Goal: Task Accomplishment & Management: Manage account settings

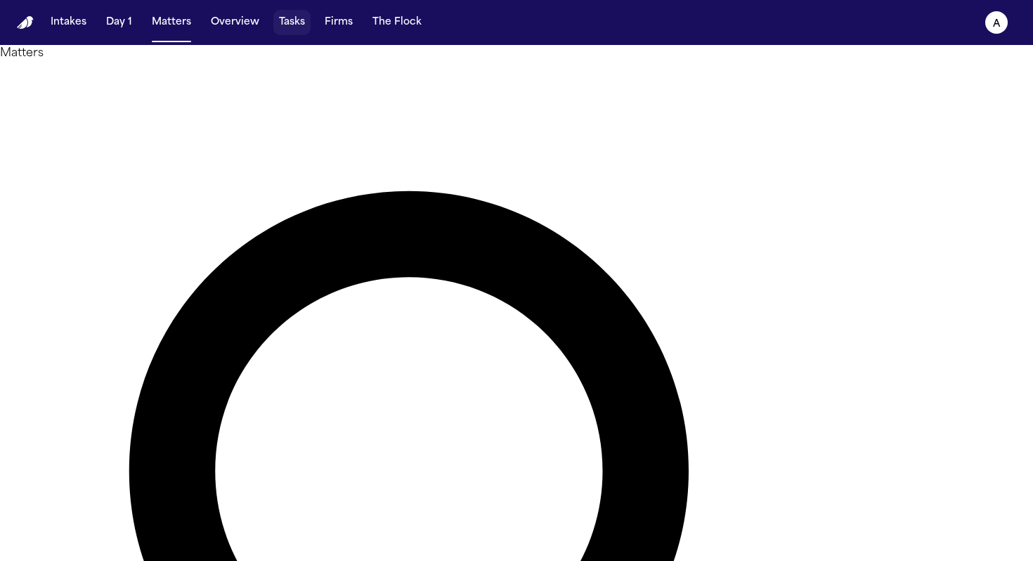
click at [292, 28] on button "Tasks" at bounding box center [291, 22] width 37 height 25
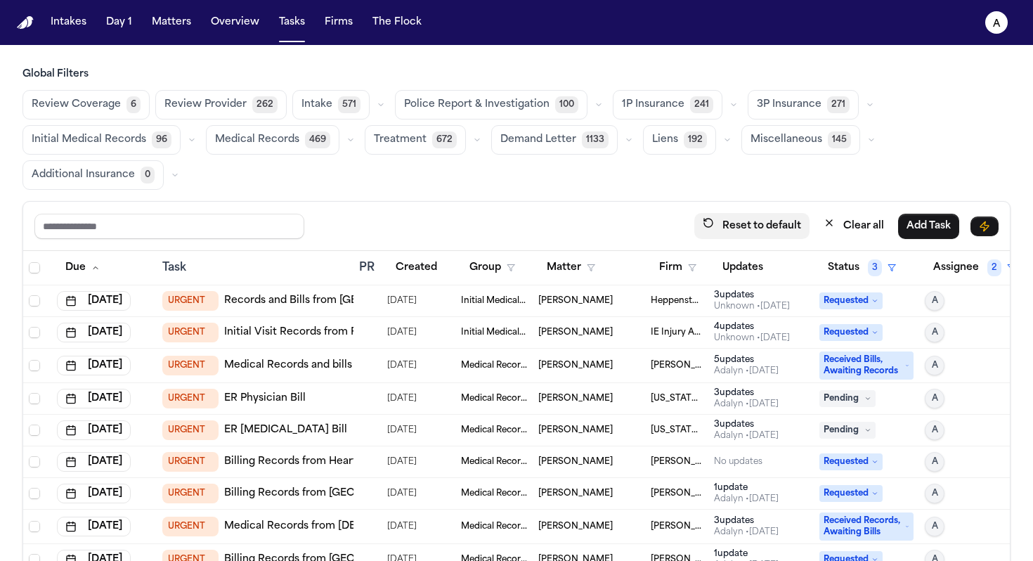
click at [785, 228] on button "Reset to default" at bounding box center [752, 226] width 115 height 26
click at [832, 233] on button "Clear all" at bounding box center [854, 226] width 77 height 26
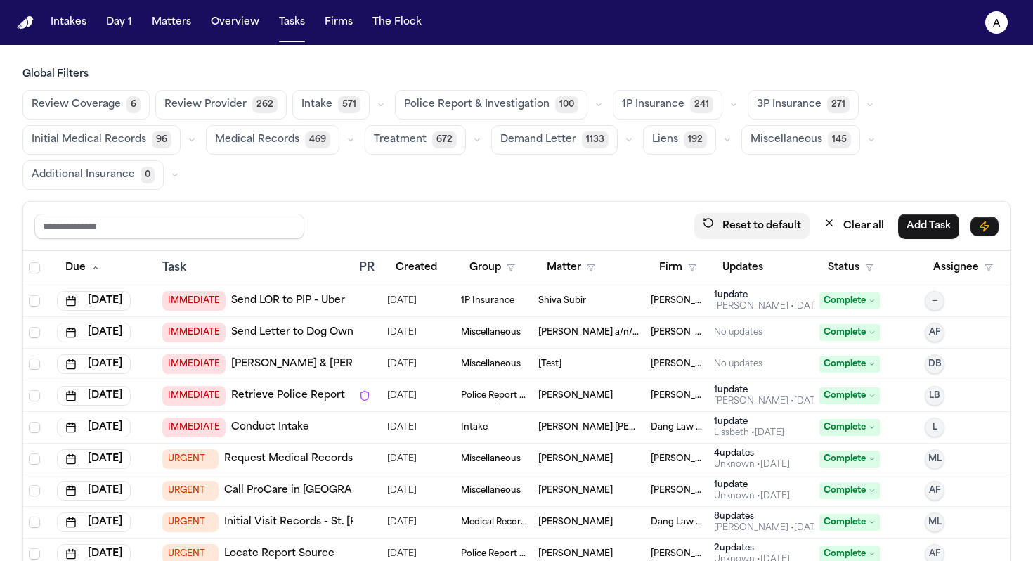
click at [787, 224] on button "Reset to default" at bounding box center [752, 226] width 115 height 26
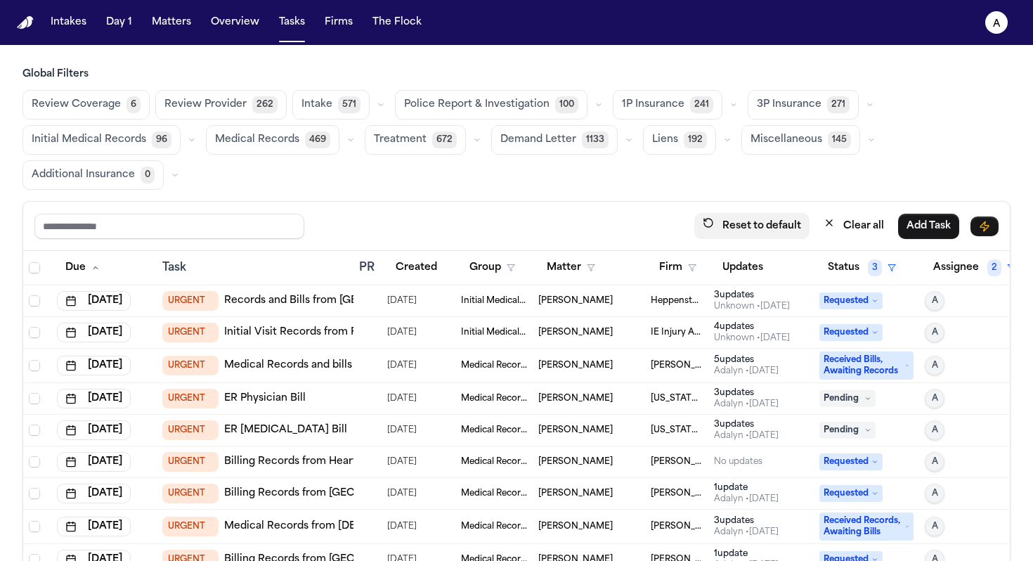
click at [787, 224] on button "Reset to default" at bounding box center [752, 226] width 115 height 26
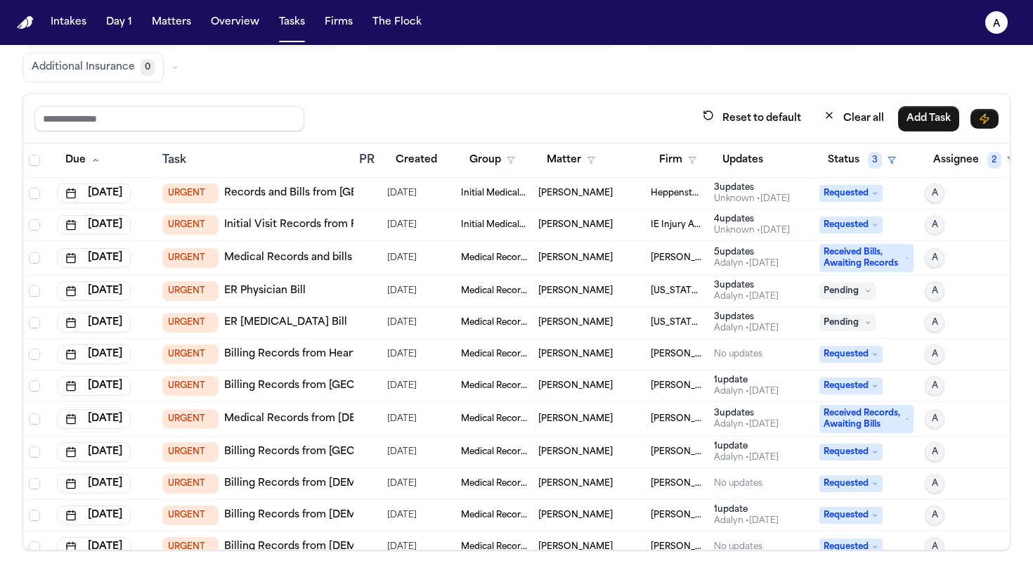
scroll to position [109, 0]
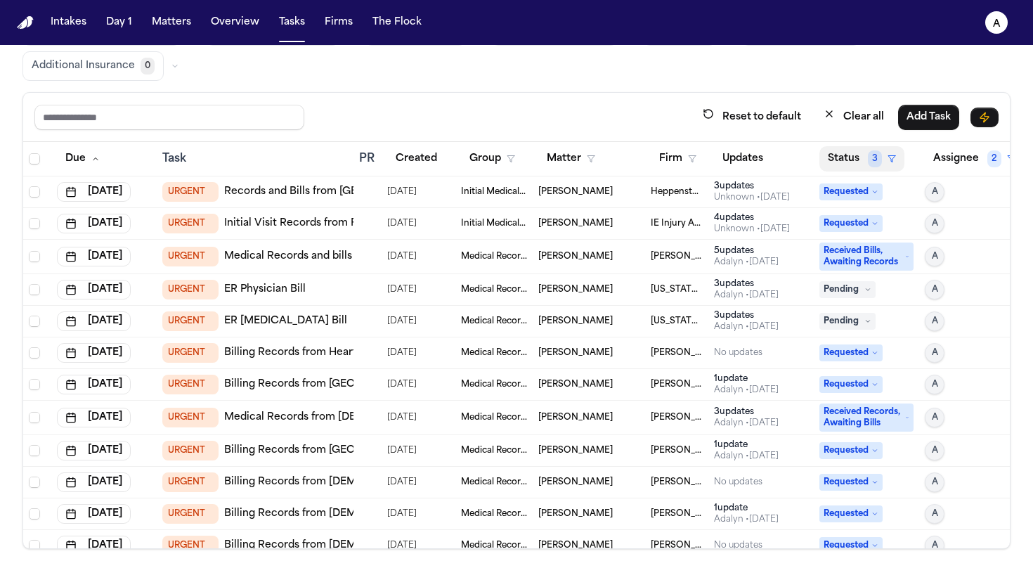
click at [840, 165] on button "Status 3" at bounding box center [862, 158] width 85 height 25
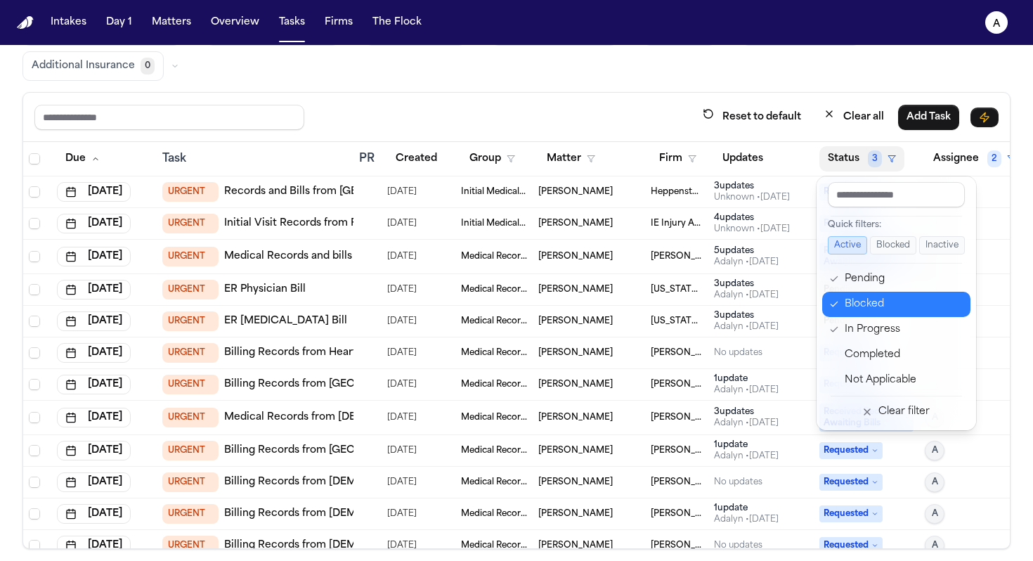
click at [869, 312] on div "Blocked" at bounding box center [903, 304] width 117 height 17
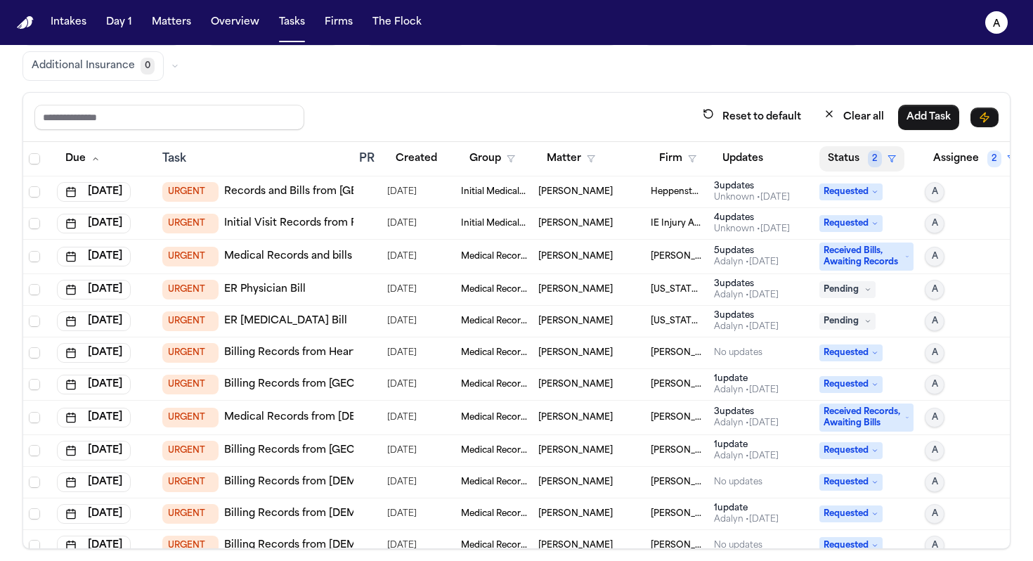
click at [843, 164] on button "Status 2" at bounding box center [862, 158] width 85 height 25
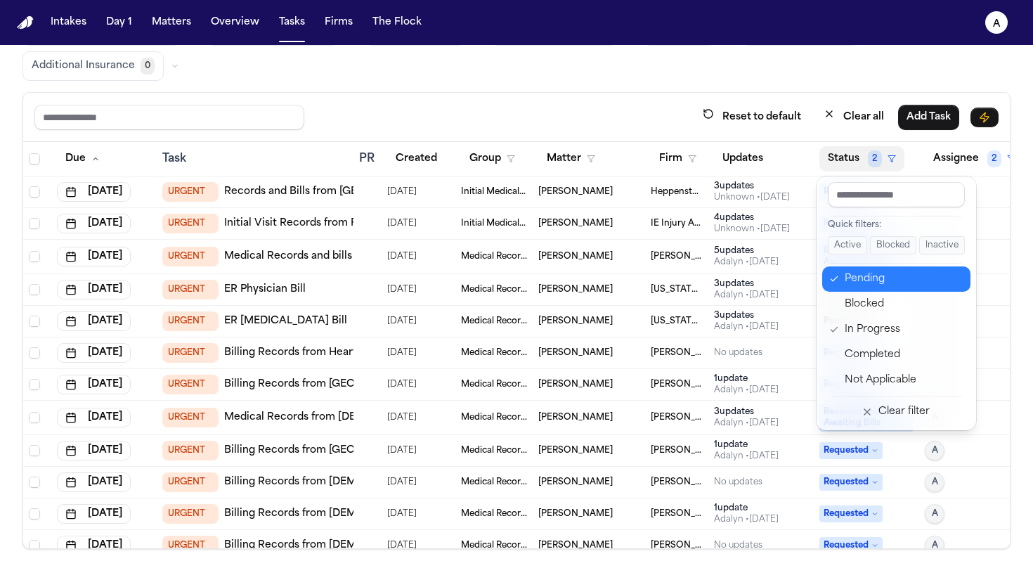
click at [860, 284] on div "Pending" at bounding box center [903, 279] width 117 height 17
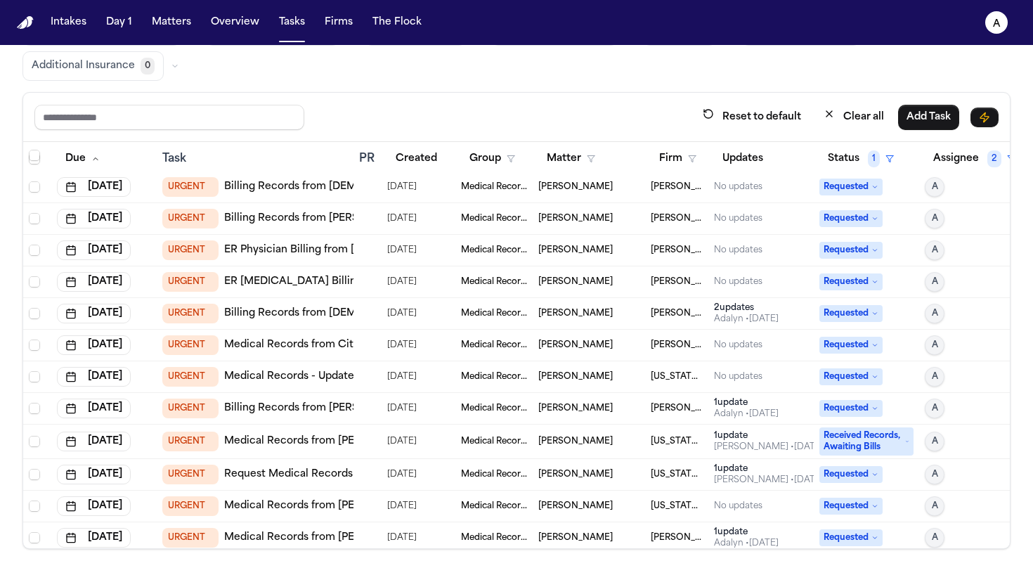
scroll to position [316, 0]
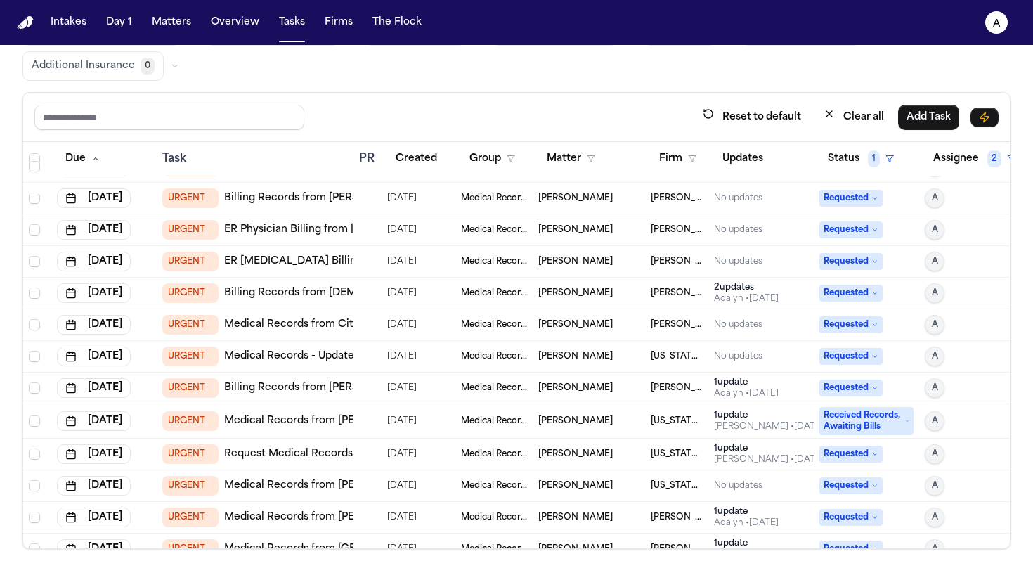
click at [677, 302] on td "[PERSON_NAME] & [PERSON_NAME]" at bounding box center [676, 294] width 63 height 32
click at [472, 100] on div "Reset to default Clear all Add Task" at bounding box center [516, 117] width 987 height 49
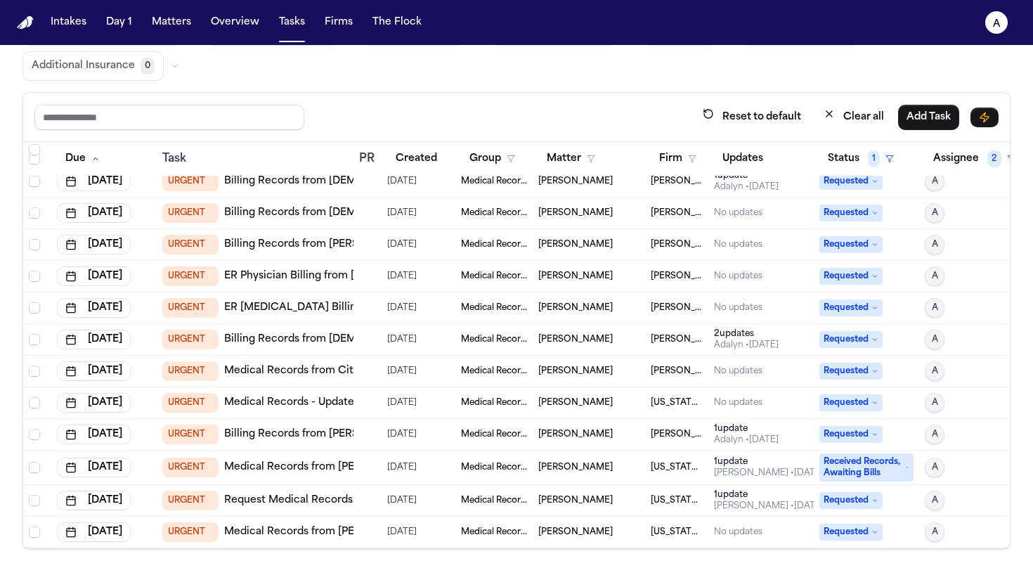
scroll to position [259, 0]
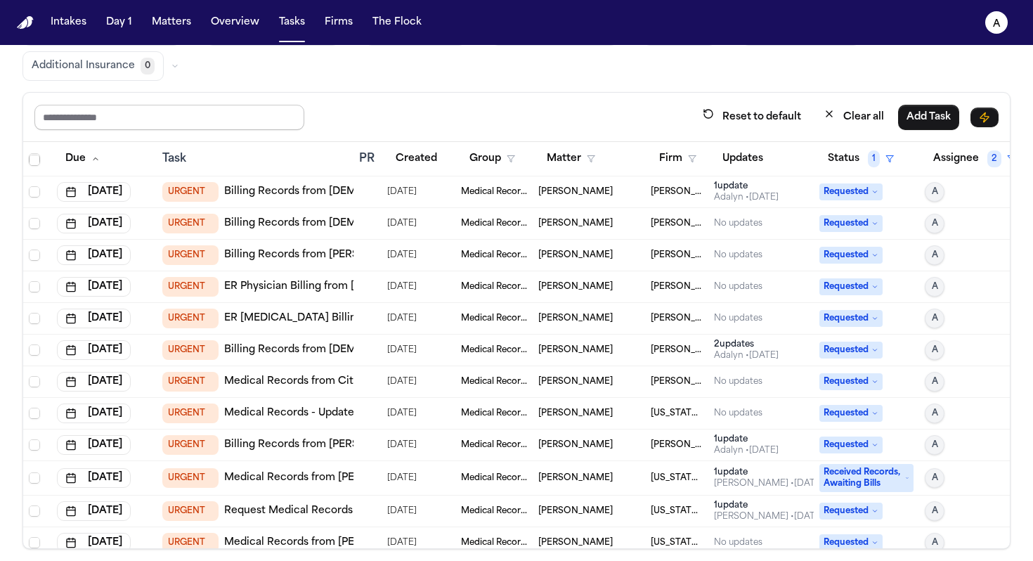
click at [248, 116] on input "text" at bounding box center [169, 117] width 270 height 25
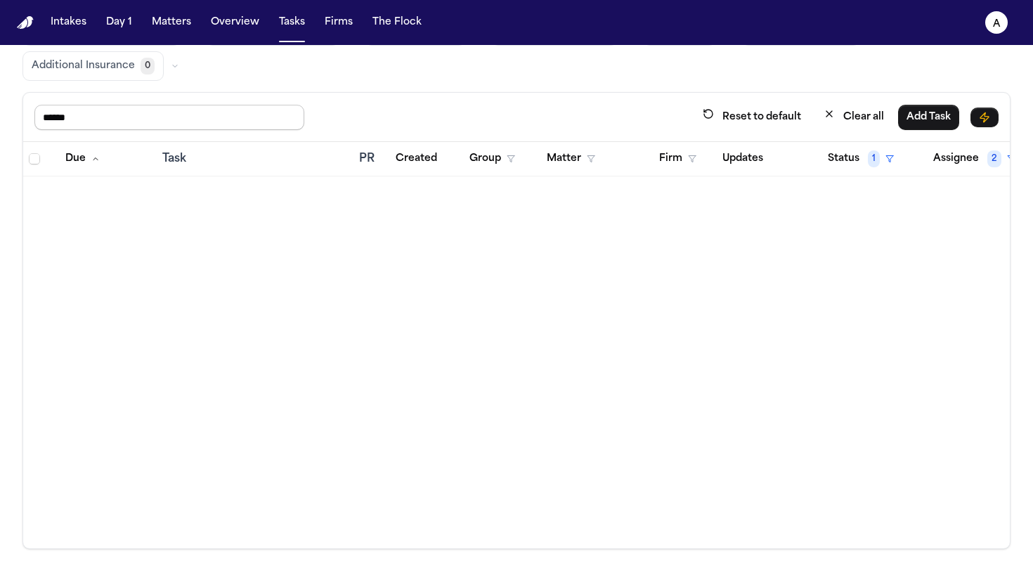
scroll to position [0, 0]
type input "*****"
click at [174, 20] on button "Matters" at bounding box center [171, 22] width 51 height 25
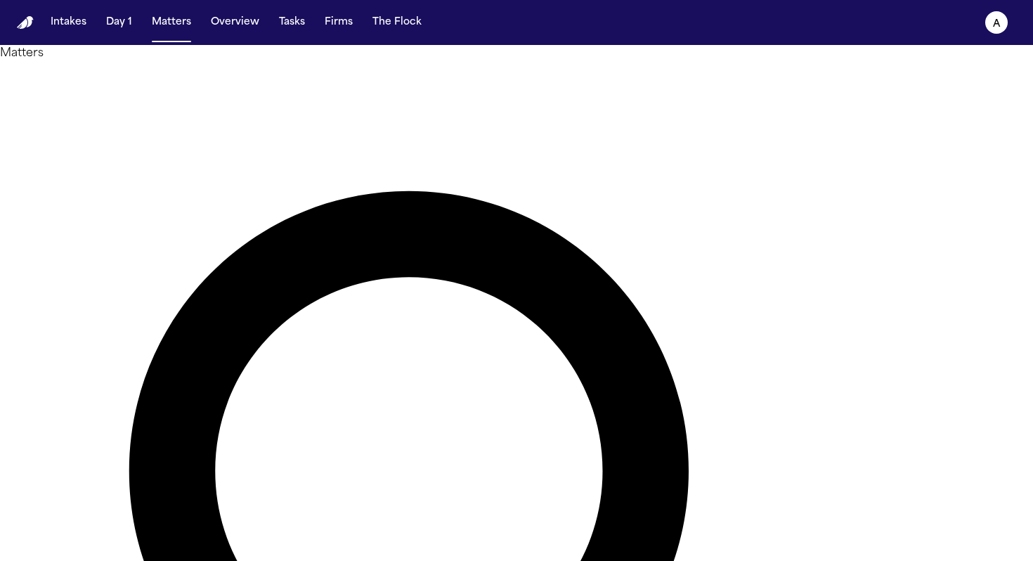
type input "*"
type input "******"
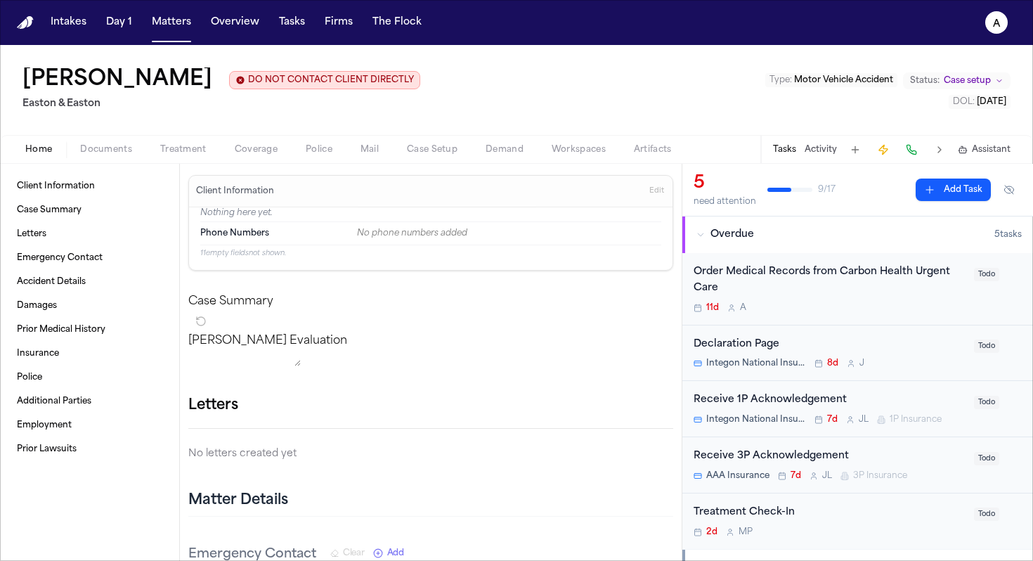
click at [865, 305] on div "11d A" at bounding box center [830, 307] width 272 height 11
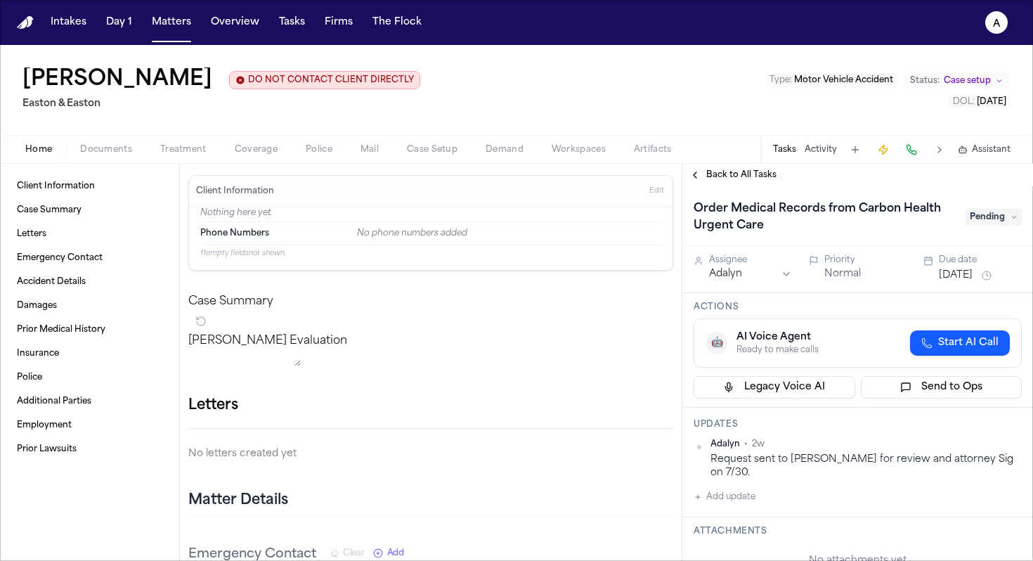
click at [1010, 221] on span "Pending" at bounding box center [994, 217] width 56 height 17
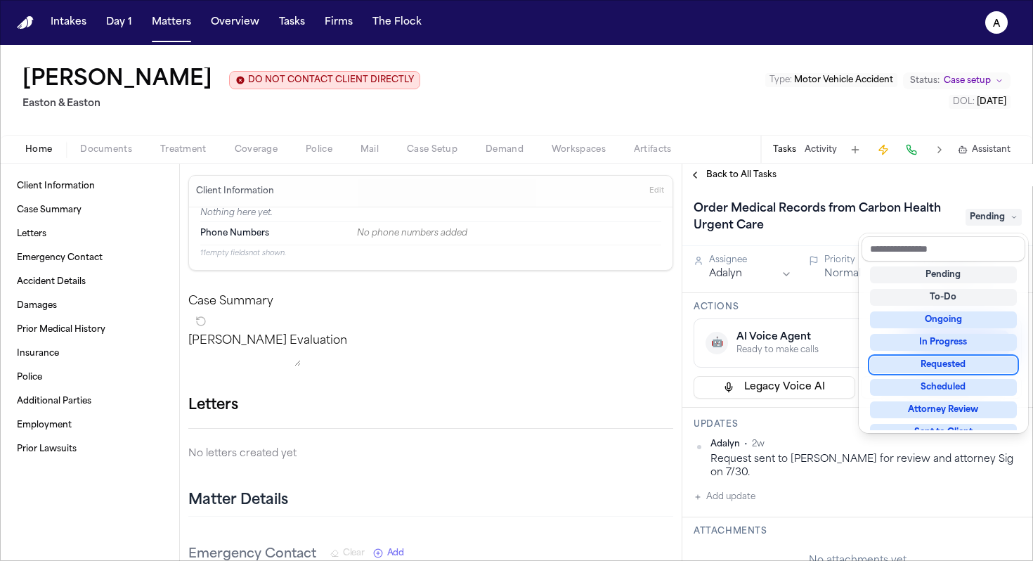
click at [983, 366] on div "Requested" at bounding box center [943, 364] width 147 height 17
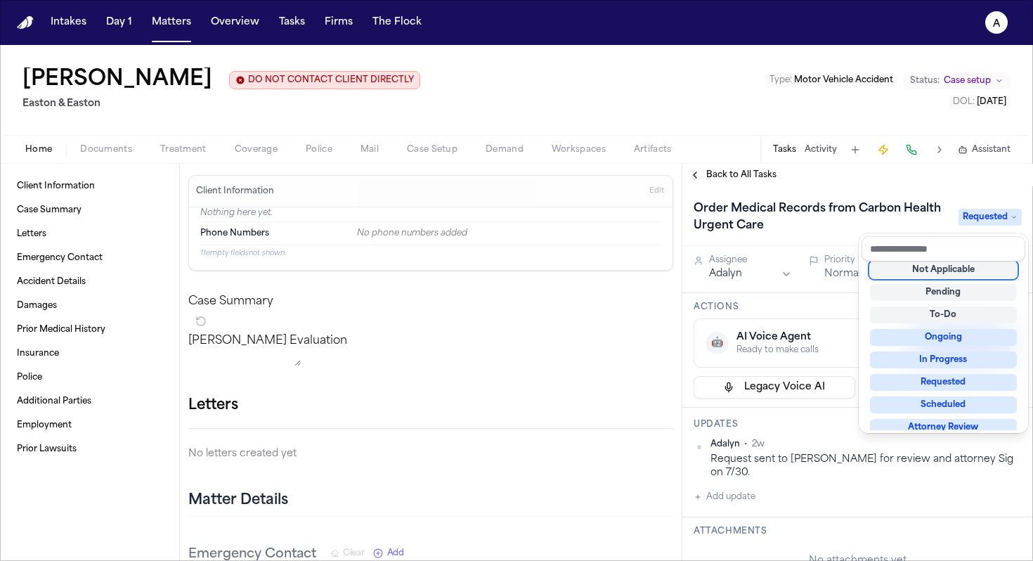
click at [995, 174] on div "Back to All Tasks Order Medical Records from Carbon Health Urgent Care Requeste…" at bounding box center [858, 362] width 351 height 397
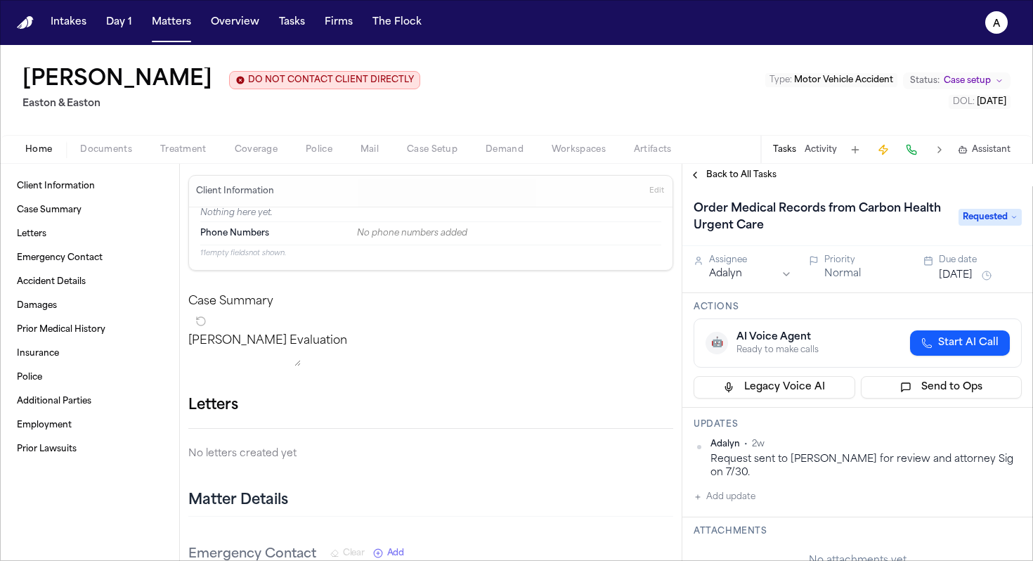
click at [972, 276] on button "[DATE]" at bounding box center [956, 276] width 34 height 14
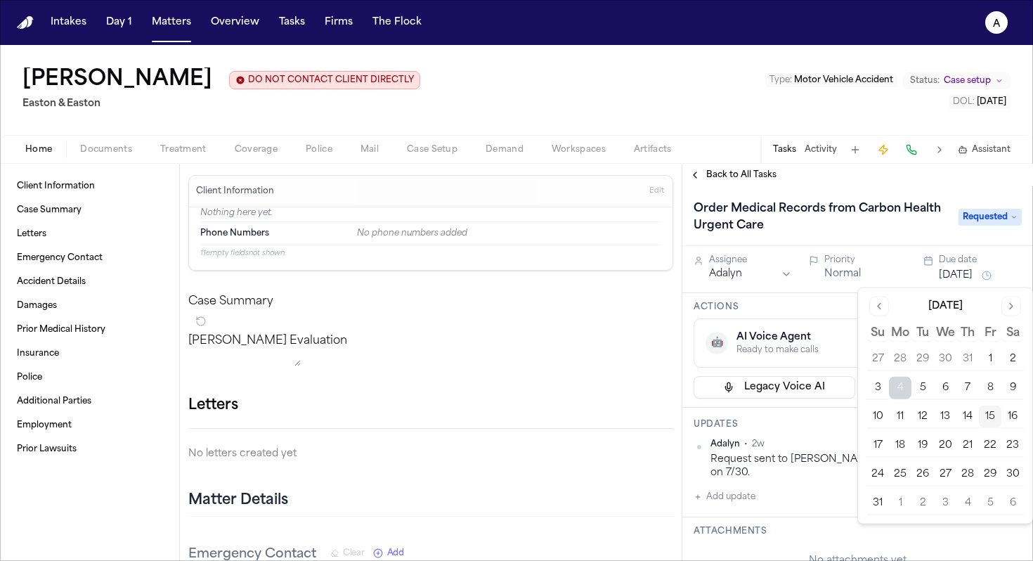
click at [970, 387] on button "7" at bounding box center [968, 388] width 22 height 22
click at [837, 306] on h3 "Actions" at bounding box center [858, 307] width 328 height 11
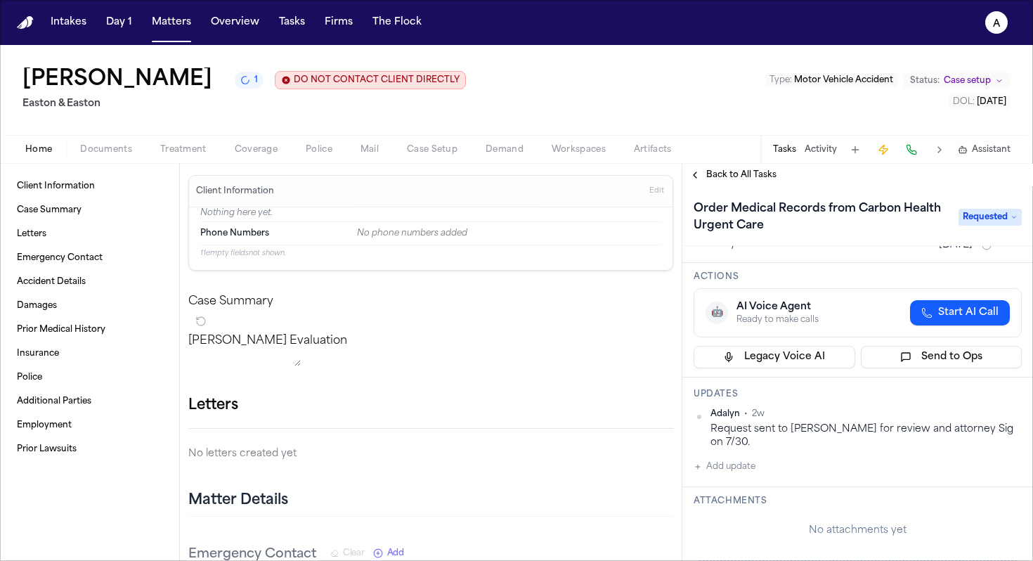
scroll to position [0, 0]
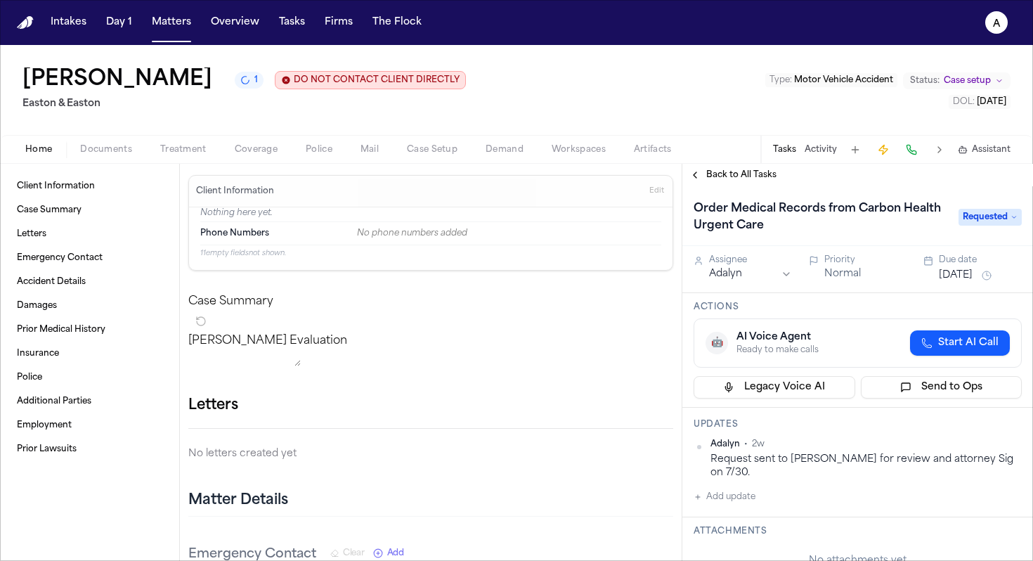
click at [800, 477] on div "Adalyn • 2w Request sent to [PERSON_NAME] for review and attorney Sig on 7/30. …" at bounding box center [858, 472] width 328 height 67
click at [801, 483] on div "Adalyn • 2w Request sent to [PERSON_NAME] for review and attorney Sig on 7/30. …" at bounding box center [858, 472] width 328 height 67
click at [813, 228] on h1 "Order Medical Records from Carbon Health Urgent Care" at bounding box center [819, 217] width 262 height 39
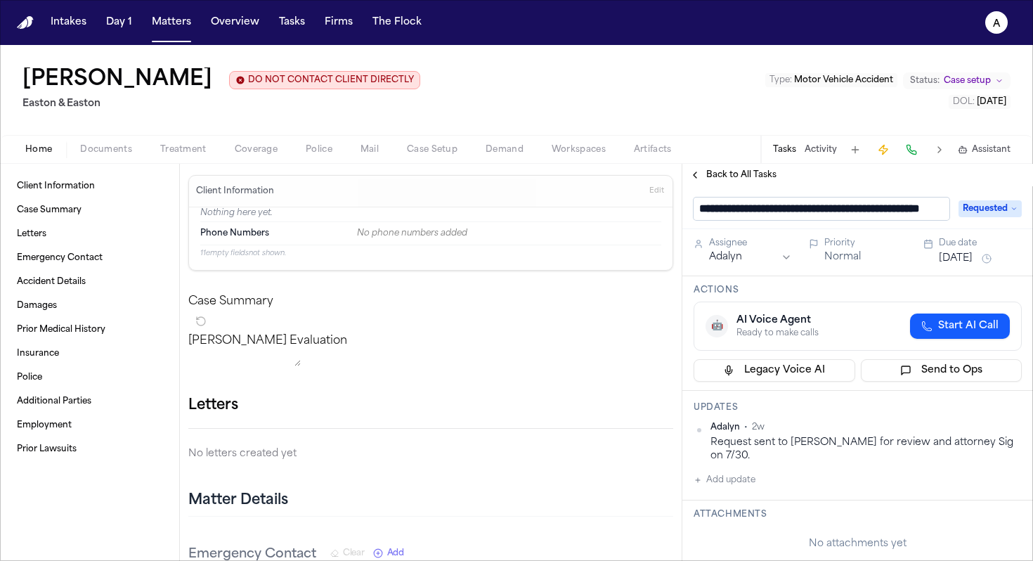
scroll to position [1, 75]
drag, startPoint x: 790, startPoint y: 209, endPoint x: 984, endPoint y: 217, distance: 194.2
click at [986, 218] on div "**********" at bounding box center [858, 209] width 328 height 22
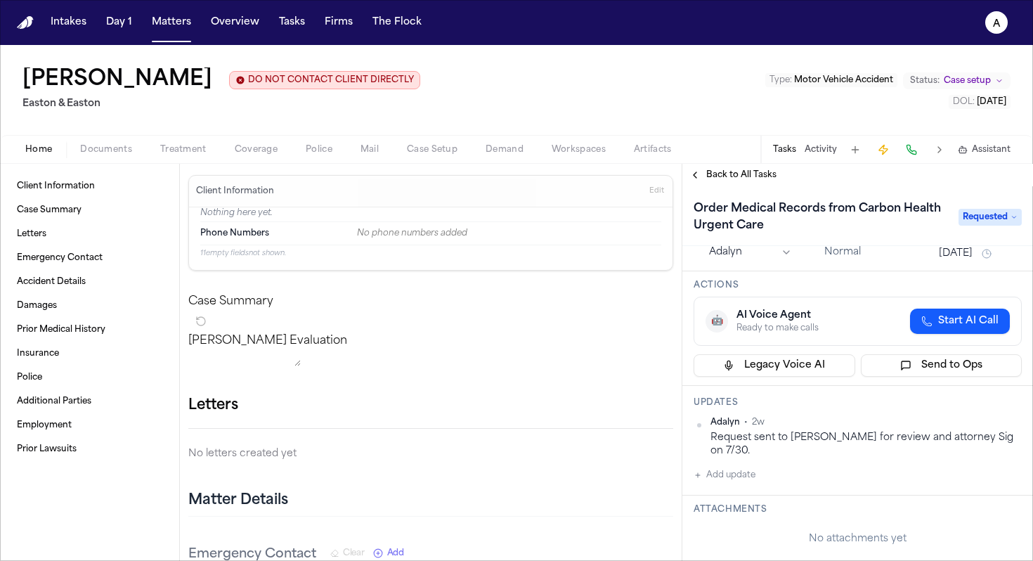
scroll to position [0, 0]
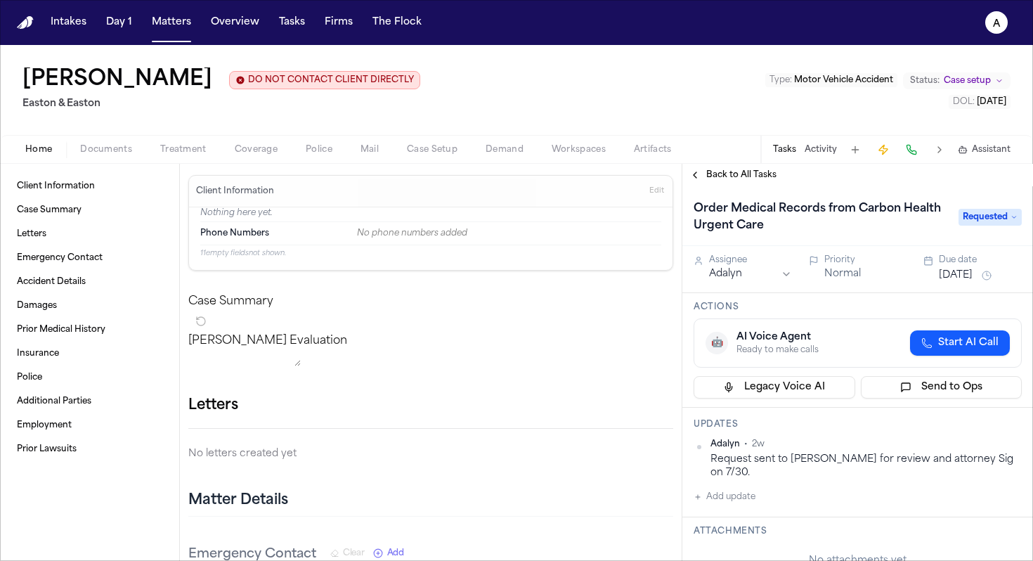
click at [733, 183] on div "Back to All Tasks" at bounding box center [858, 175] width 351 height 22
click at [756, 178] on span "Back to All Tasks" at bounding box center [742, 174] width 70 height 11
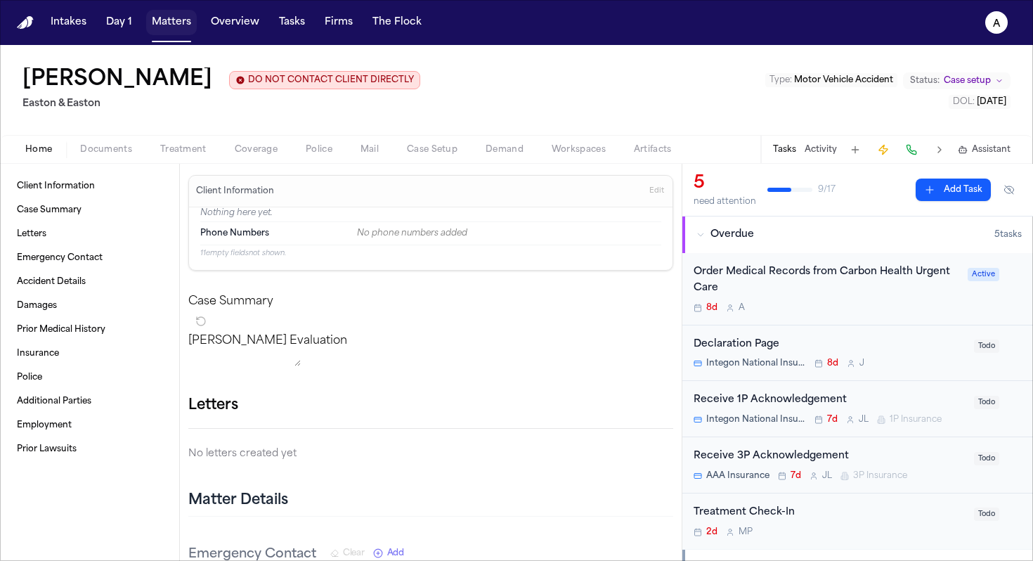
click at [187, 13] on button "Matters" at bounding box center [171, 22] width 51 height 25
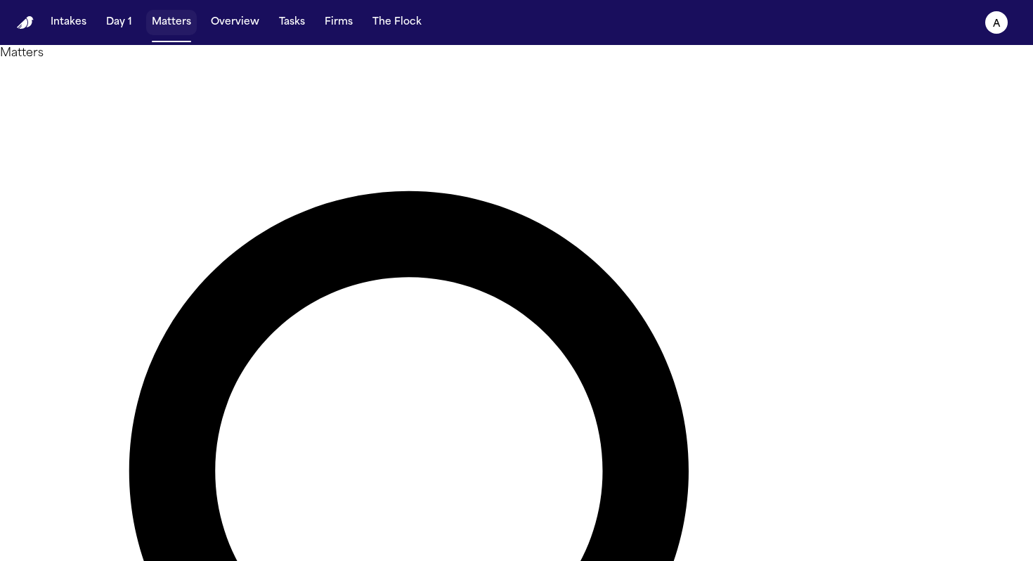
click at [183, 18] on button "Matters" at bounding box center [171, 22] width 51 height 25
drag, startPoint x: 498, startPoint y: 79, endPoint x: 333, endPoint y: 68, distance: 165.6
type input "*****"
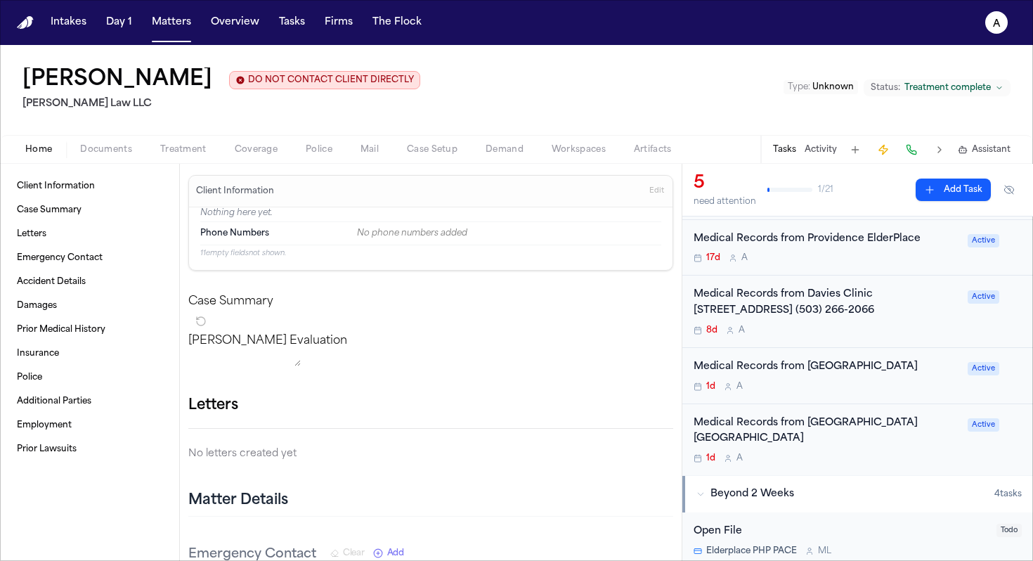
scroll to position [106, 0]
click at [917, 333] on div "8d A" at bounding box center [827, 329] width 266 height 11
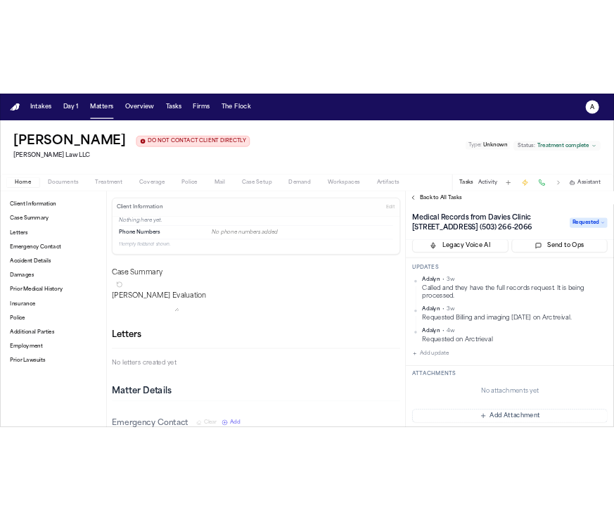
scroll to position [138, 0]
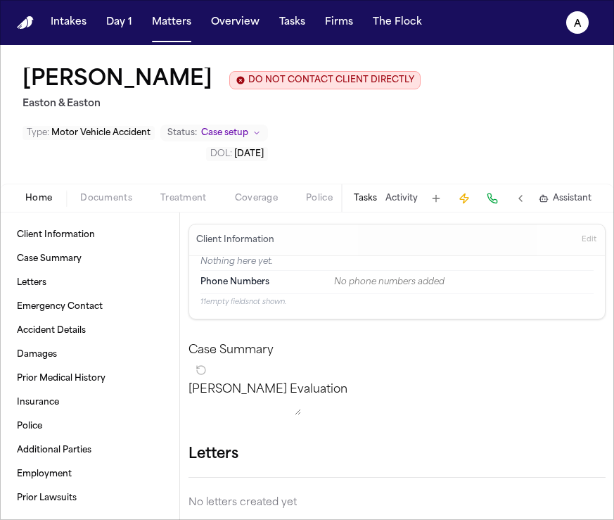
click at [361, 204] on button "Tasks" at bounding box center [365, 198] width 23 height 11
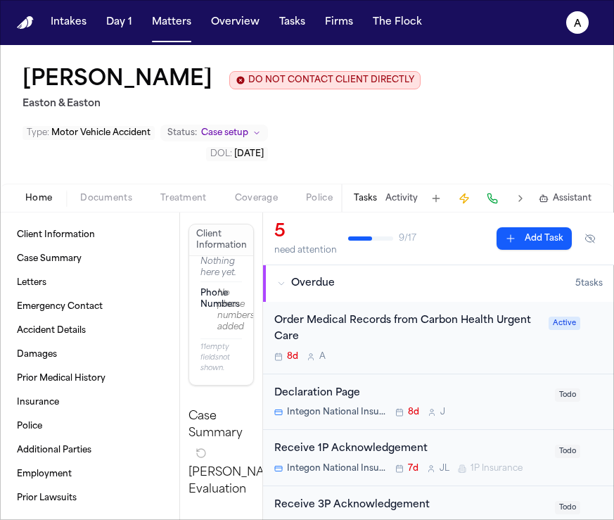
click at [397, 356] on div "8d A" at bounding box center [407, 356] width 266 height 11
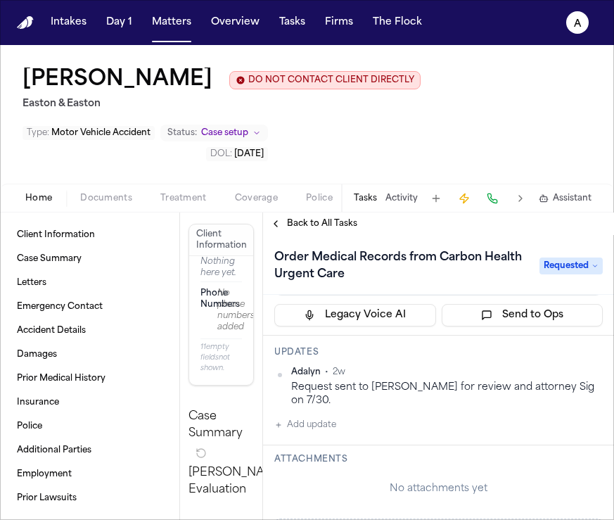
scroll to position [122, 0]
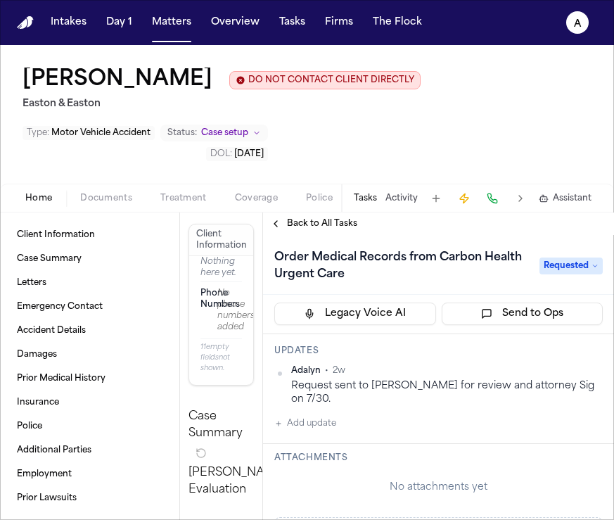
click at [295, 228] on span "Back to All Tasks" at bounding box center [322, 223] width 70 height 11
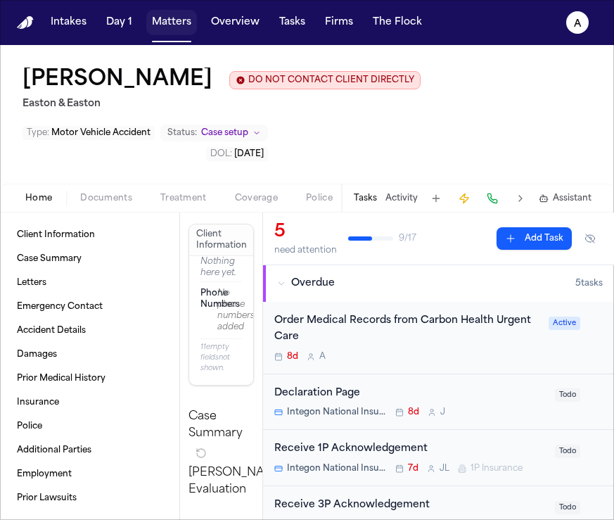
click at [176, 28] on button "Matters" at bounding box center [171, 22] width 51 height 25
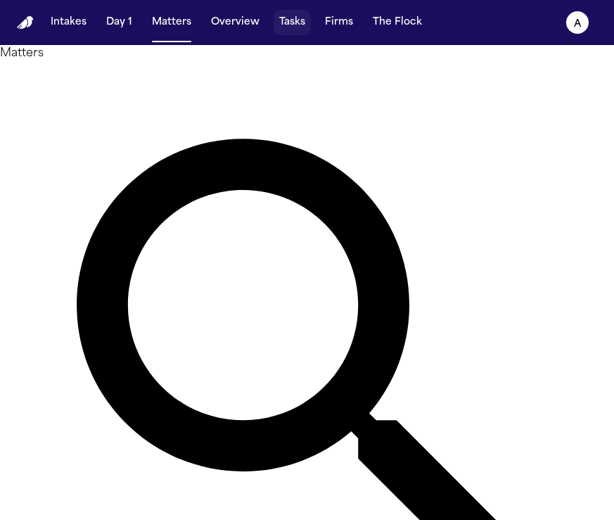
click at [293, 28] on button "Tasks" at bounding box center [291, 22] width 37 height 25
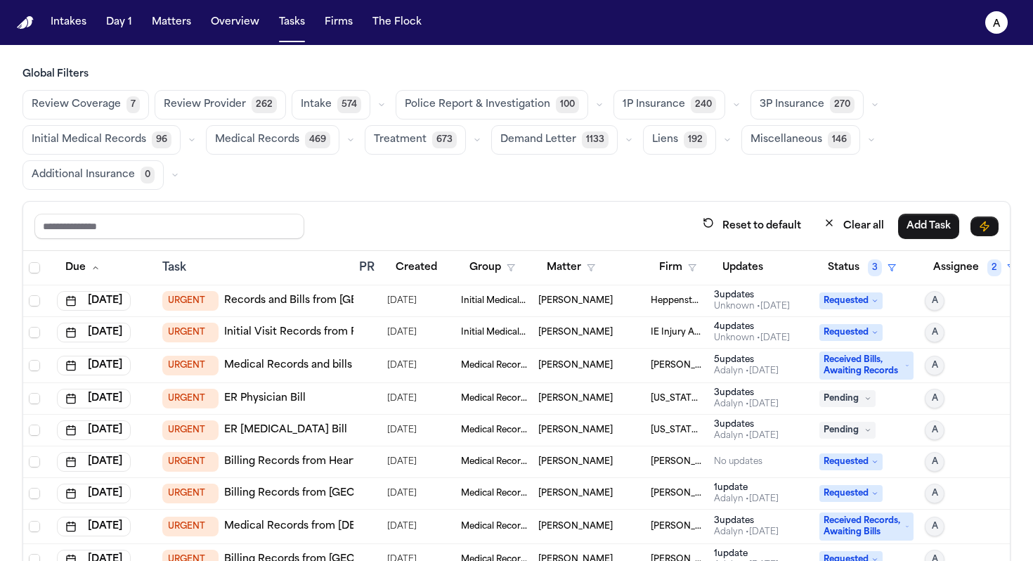
click at [790, 333] on div "Unknown • [DATE]" at bounding box center [752, 338] width 76 height 11
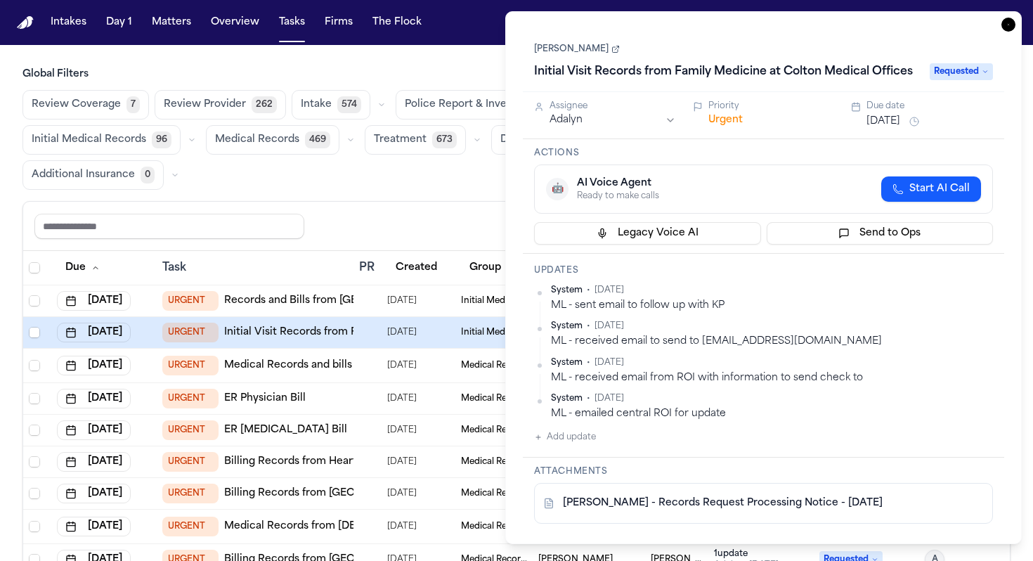
click at [1011, 21] on icon "button" at bounding box center [1009, 25] width 14 height 14
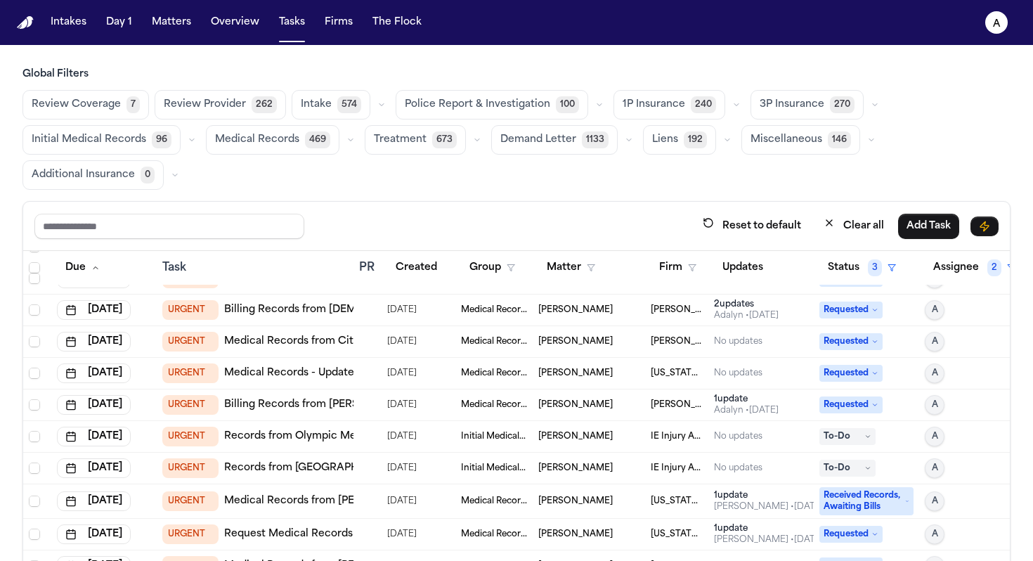
scroll to position [480, 0]
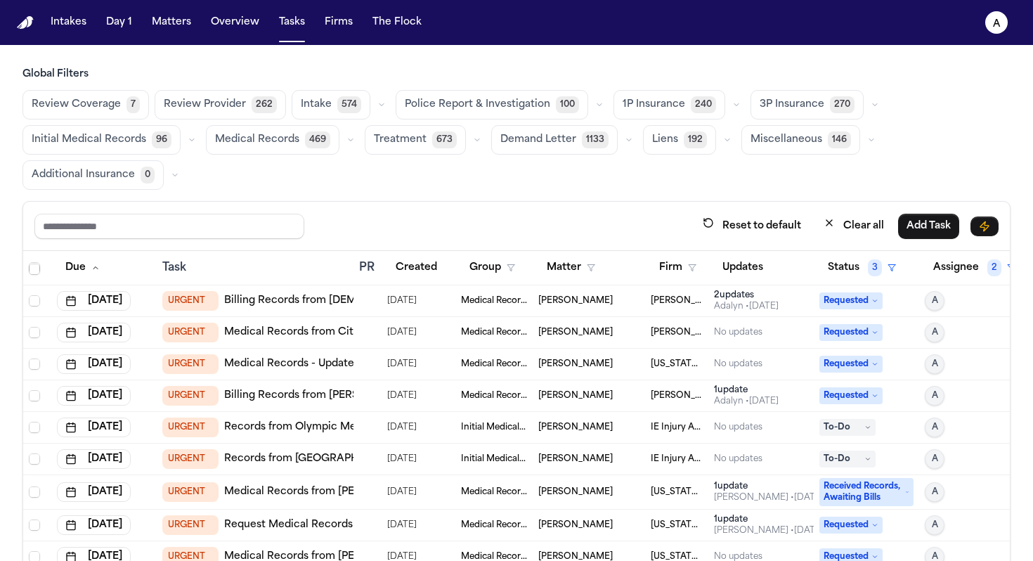
click at [349, 331] on link "Medical Records from City MD Urgent Care Yonkers" at bounding box center [355, 332] width 263 height 14
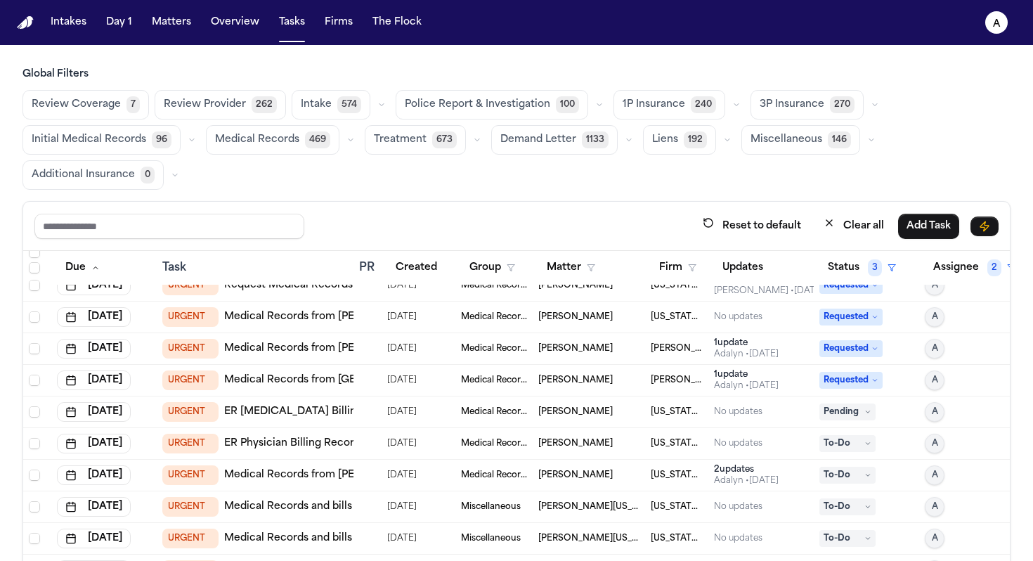
scroll to position [721, 0]
click at [342, 347] on link "Medical Records from [PERSON_NAME] Health System" at bounding box center [362, 347] width 276 height 14
click at [413, 347] on span "[DATE]" at bounding box center [402, 347] width 30 height 20
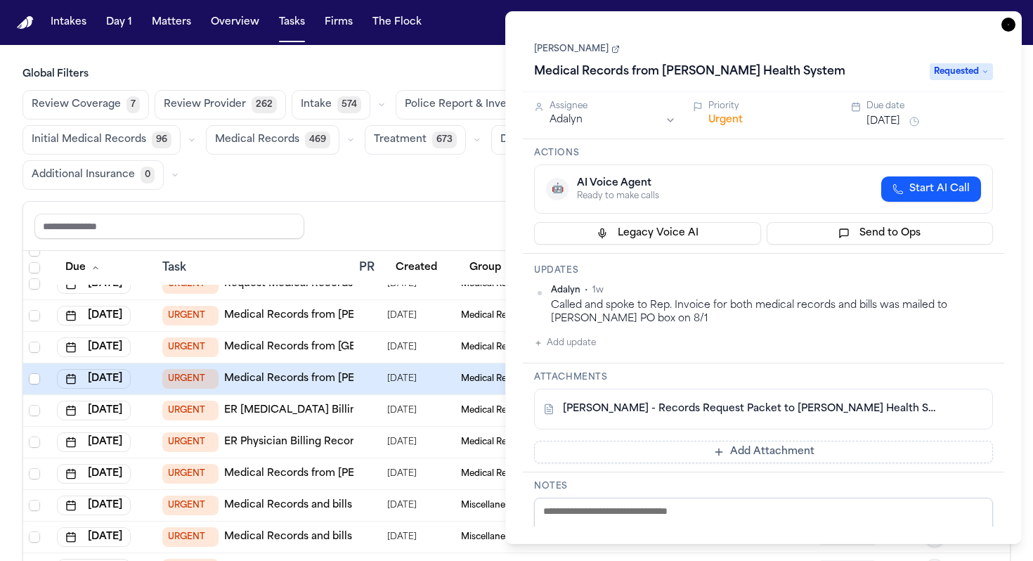
click at [1006, 24] on icon "button" at bounding box center [1009, 25] width 14 height 14
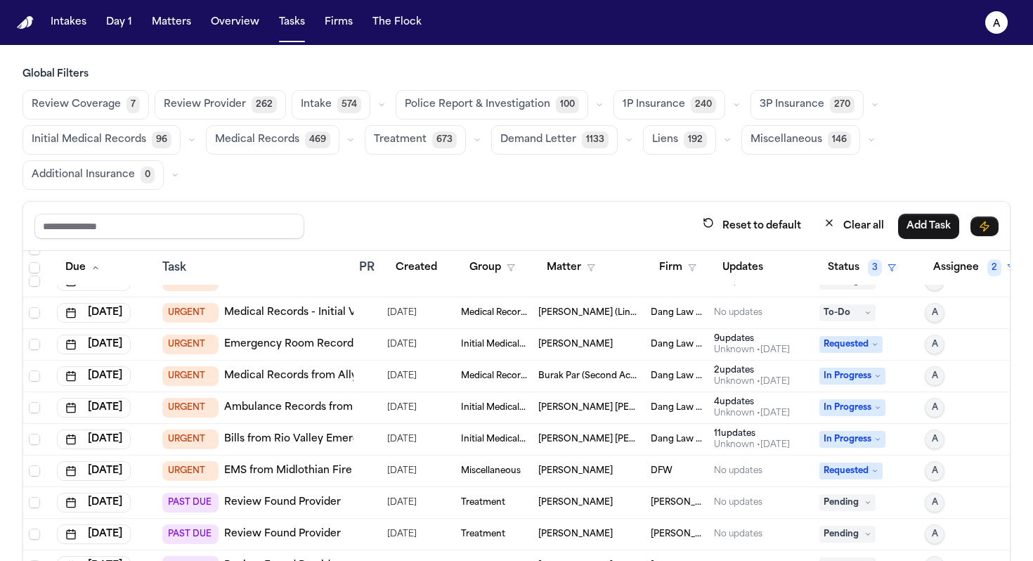
scroll to position [1014, 0]
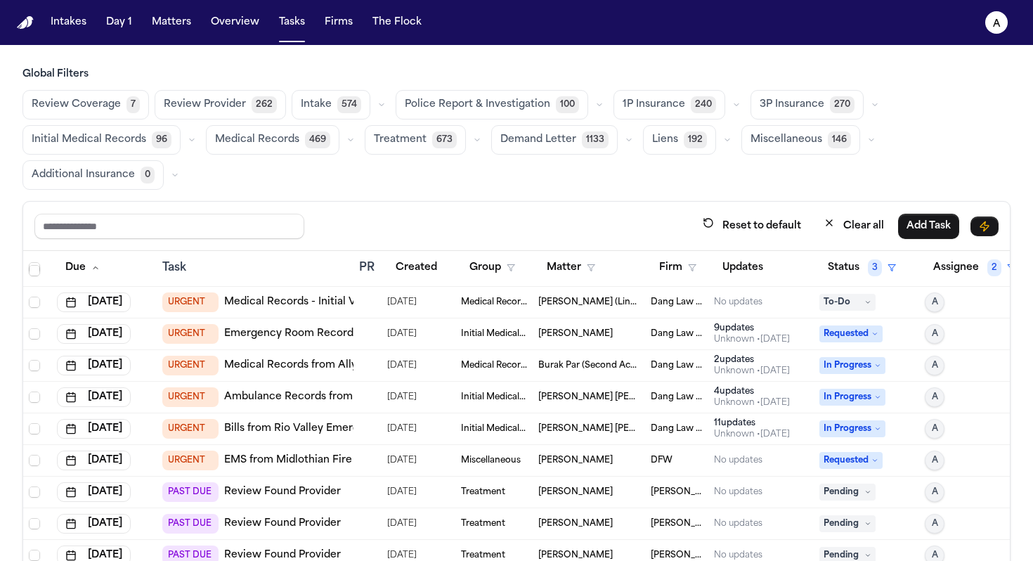
click at [535, 457] on td "[PERSON_NAME]" at bounding box center [589, 461] width 112 height 32
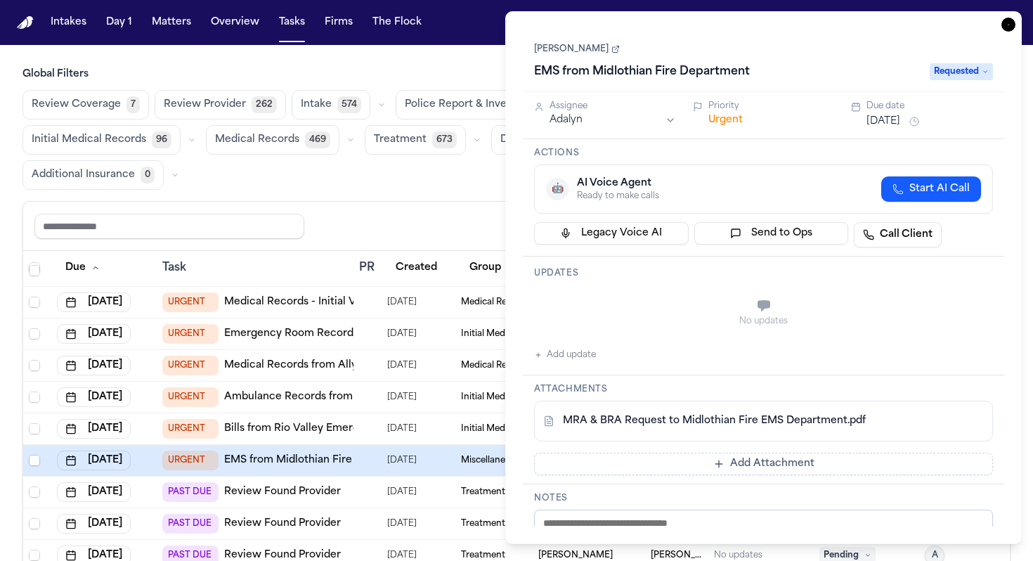
click at [738, 431] on div "MRA & BRA Request to Midlothian Fire EMS Department.pdf" at bounding box center [763, 421] width 459 height 41
click at [747, 425] on link "MRA & BRA Request to Midlothian Fire EMS Department.pdf" at bounding box center [714, 421] width 303 height 14
